Goal: Transaction & Acquisition: Purchase product/service

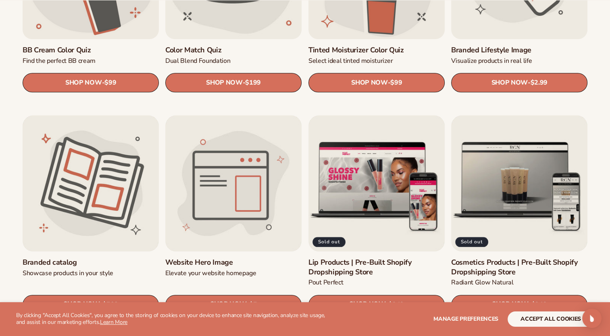
scroll to position [823, 0]
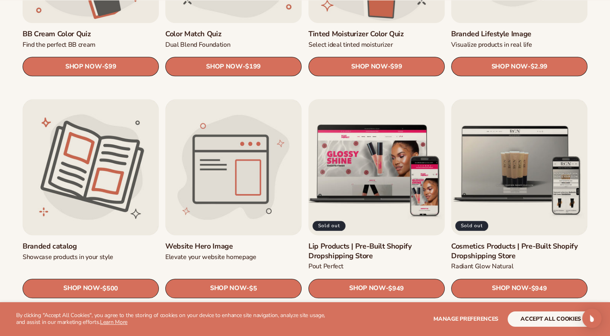
click at [353, 242] on link "Lip Products | Pre-Built Shopify Dropshipping Store" at bounding box center [376, 251] width 136 height 19
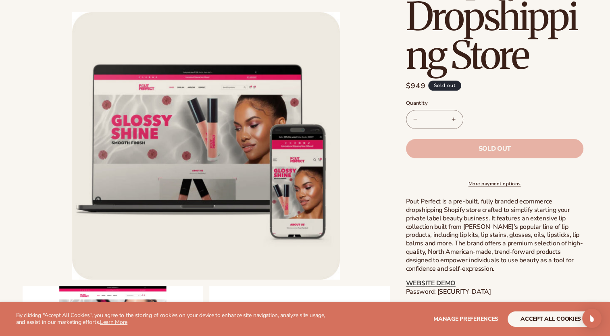
scroll to position [228, 0]
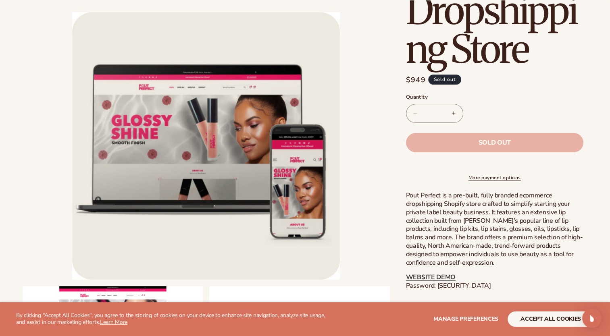
click at [374, 175] on li "Open media 1 in modal" at bounding box center [206, 146] width 367 height 268
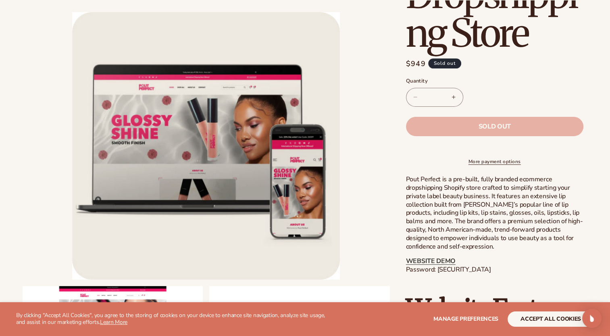
scroll to position [261, 0]
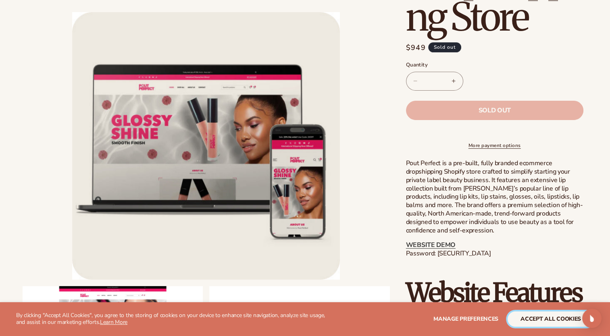
click at [518, 322] on button "accept all cookies" at bounding box center [551, 319] width 86 height 15
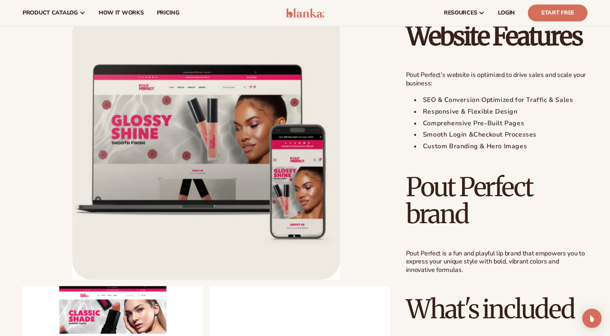
scroll to position [504, 0]
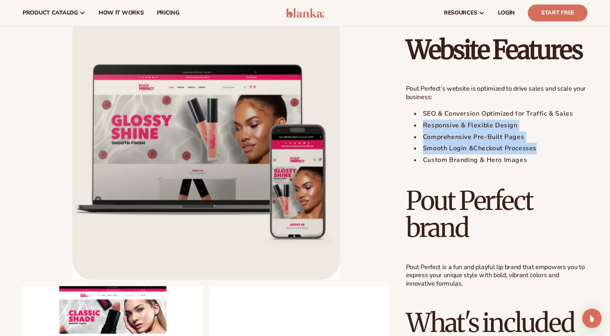
drag, startPoint x: 609, startPoint y: 114, endPoint x: 611, endPoint y: 144, distance: 29.9
click at [179, 13] on link "pricing" at bounding box center [167, 13] width 35 height 26
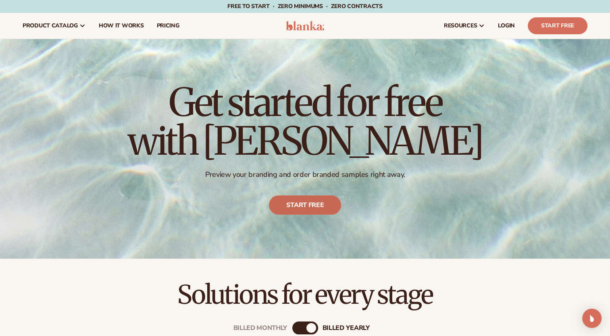
click at [322, 200] on link "Start free" at bounding box center [305, 205] width 72 height 19
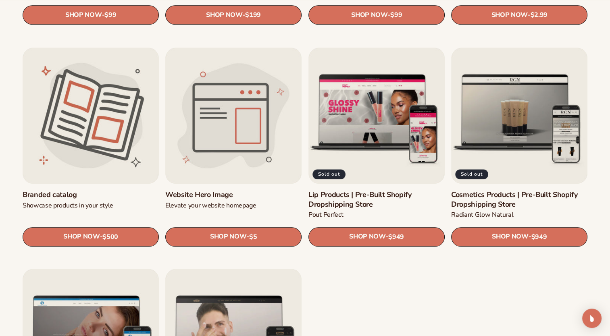
scroll to position [877, 0]
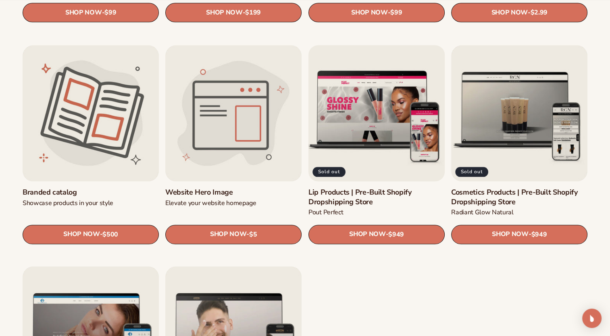
click at [331, 188] on link "Lip Products | Pre-Built Shopify Dropshipping Store" at bounding box center [376, 197] width 136 height 19
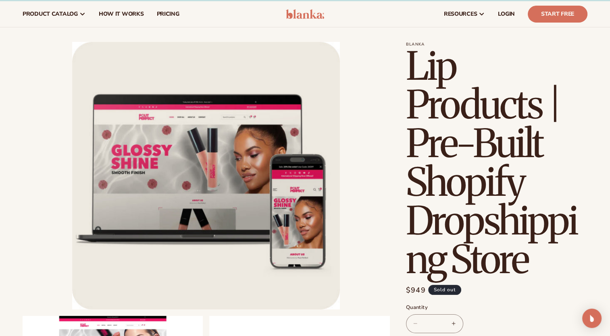
scroll to position [17, 0]
